Goal: Navigation & Orientation: Go to known website

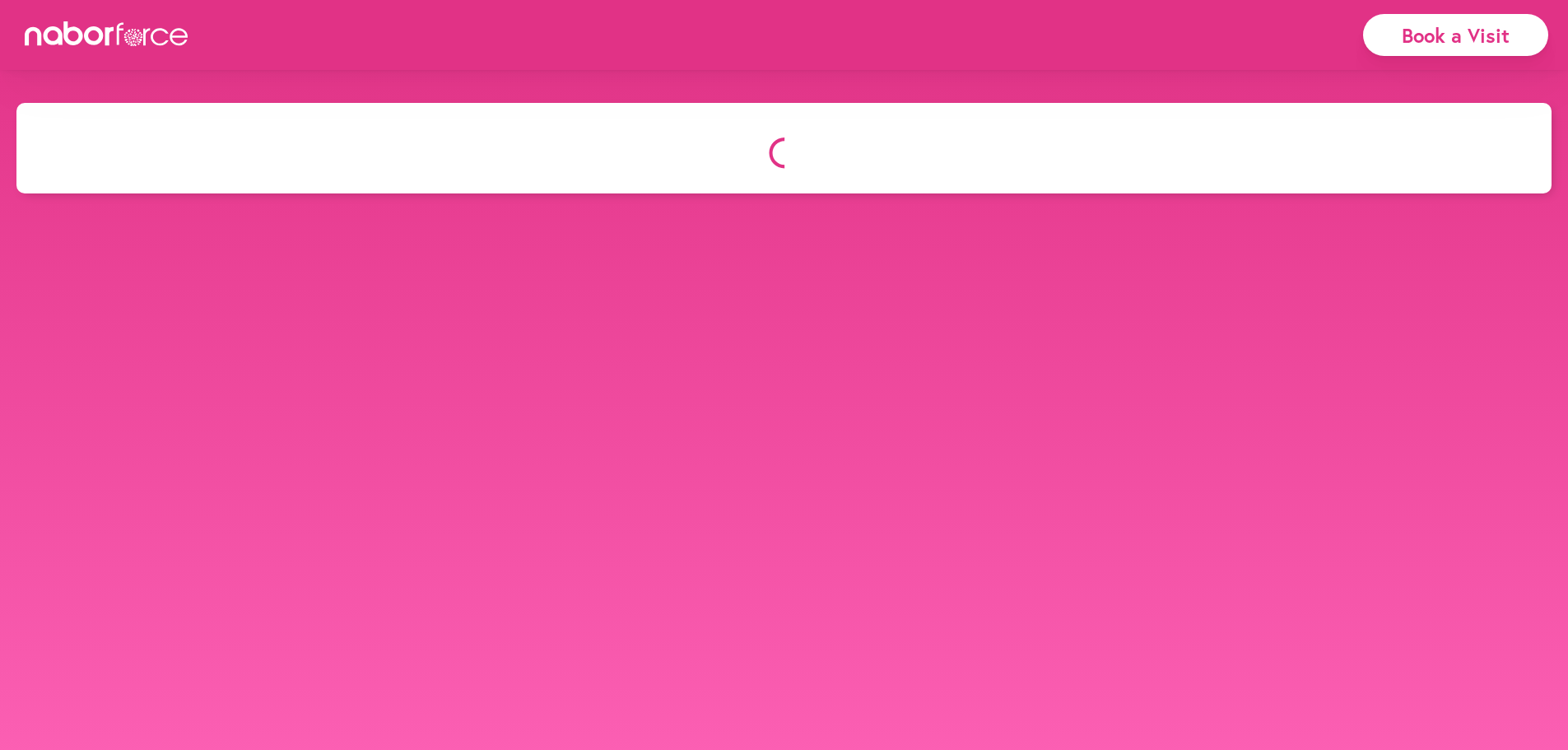
click at [121, 29] on icon at bounding box center [121, 34] width 7 height 22
